Goal: Find contact information: Find contact information

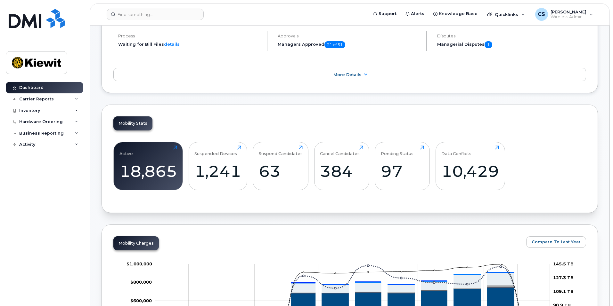
scroll to position [128, 0]
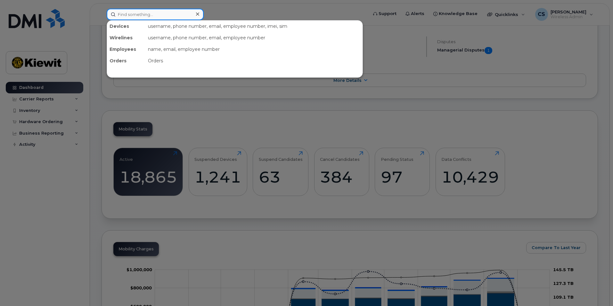
click at [159, 15] on input at bounding box center [155, 15] width 97 height 12
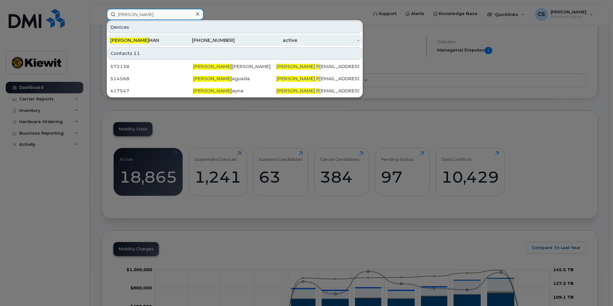
type input "jennifer p"
click at [145, 40] on div "JENNIFER P HAN" at bounding box center [141, 40] width 62 height 6
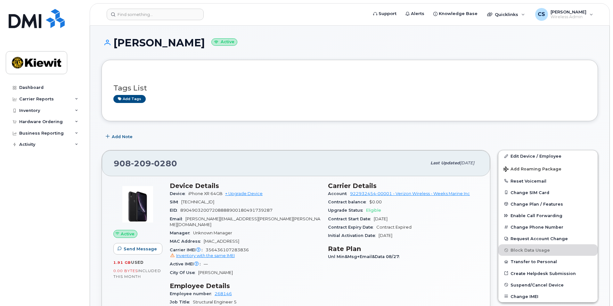
drag, startPoint x: 202, startPoint y: 39, endPoint x: 114, endPoint y: 36, distance: 88.1
copy h1 "[PERSON_NAME]"
drag, startPoint x: 187, startPoint y: 165, endPoint x: 101, endPoint y: 161, distance: 85.9
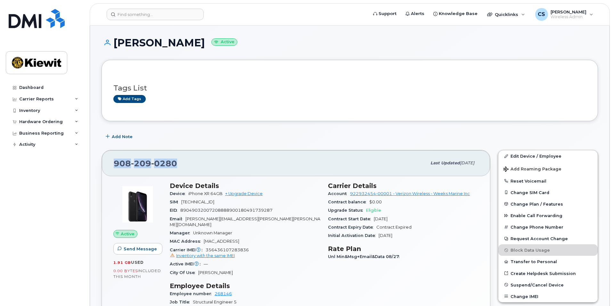
copy span "[PHONE_NUMBER]"
